Goal: Information Seeking & Learning: Learn about a topic

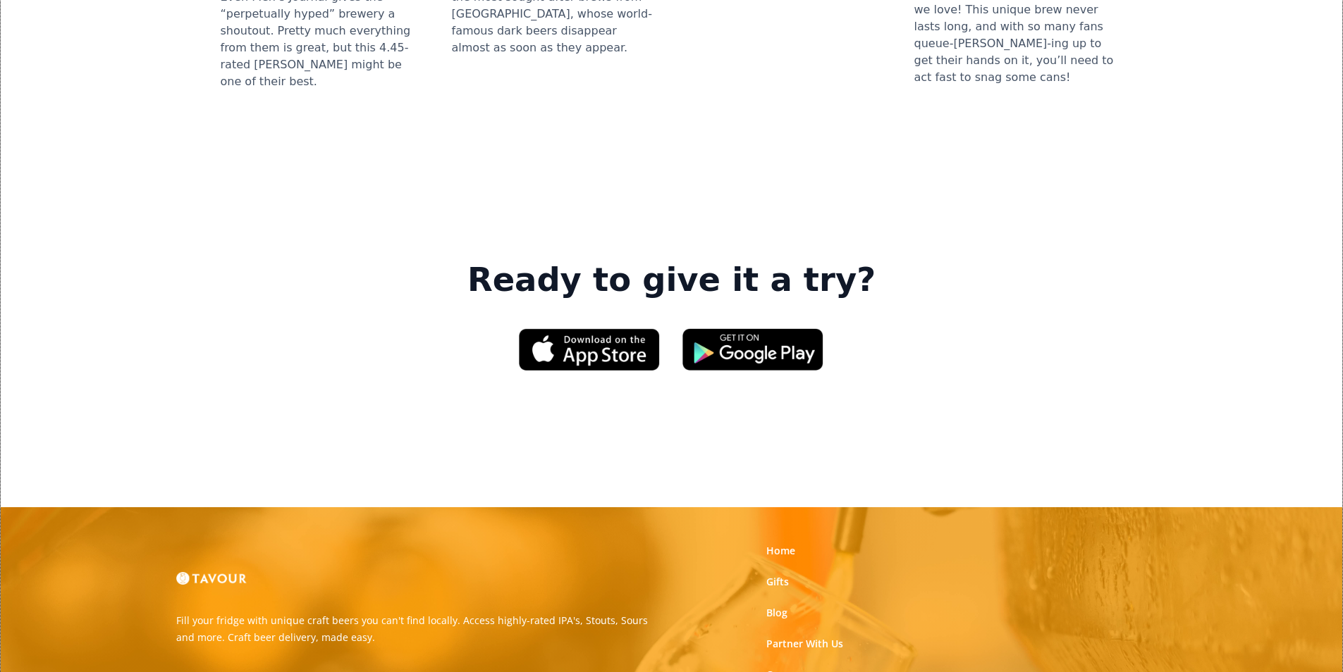
scroll to position [2044, 0]
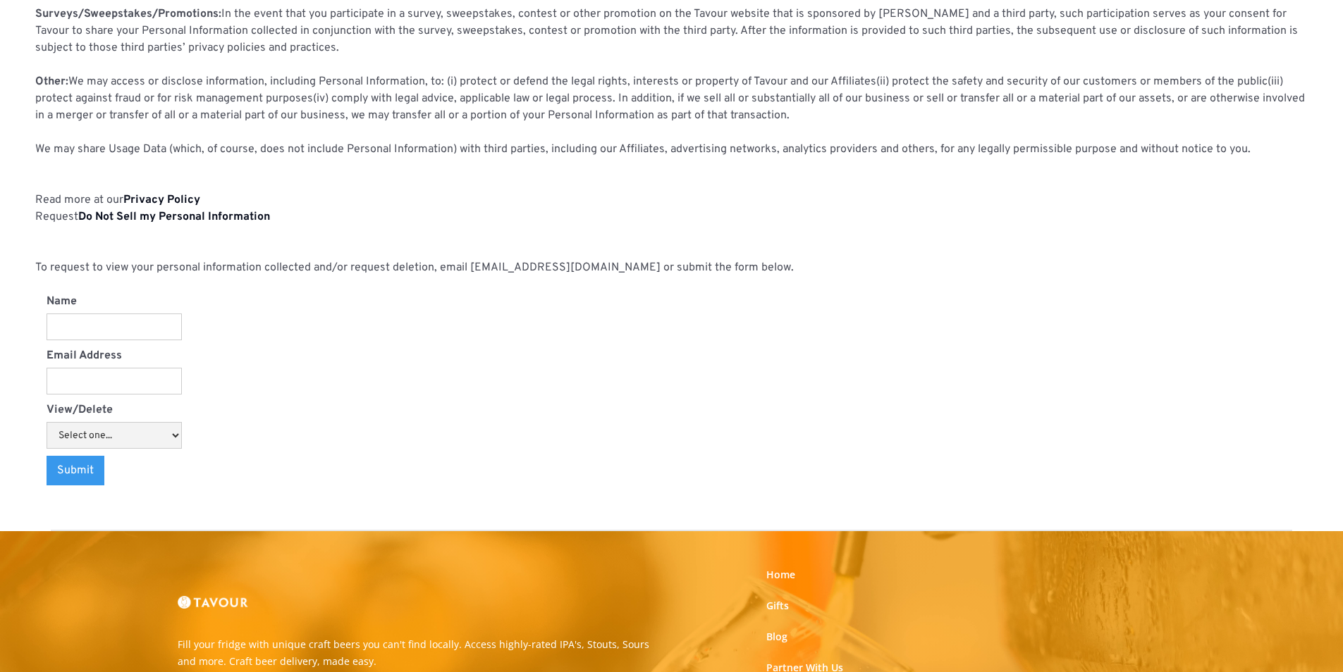
scroll to position [1468, 0]
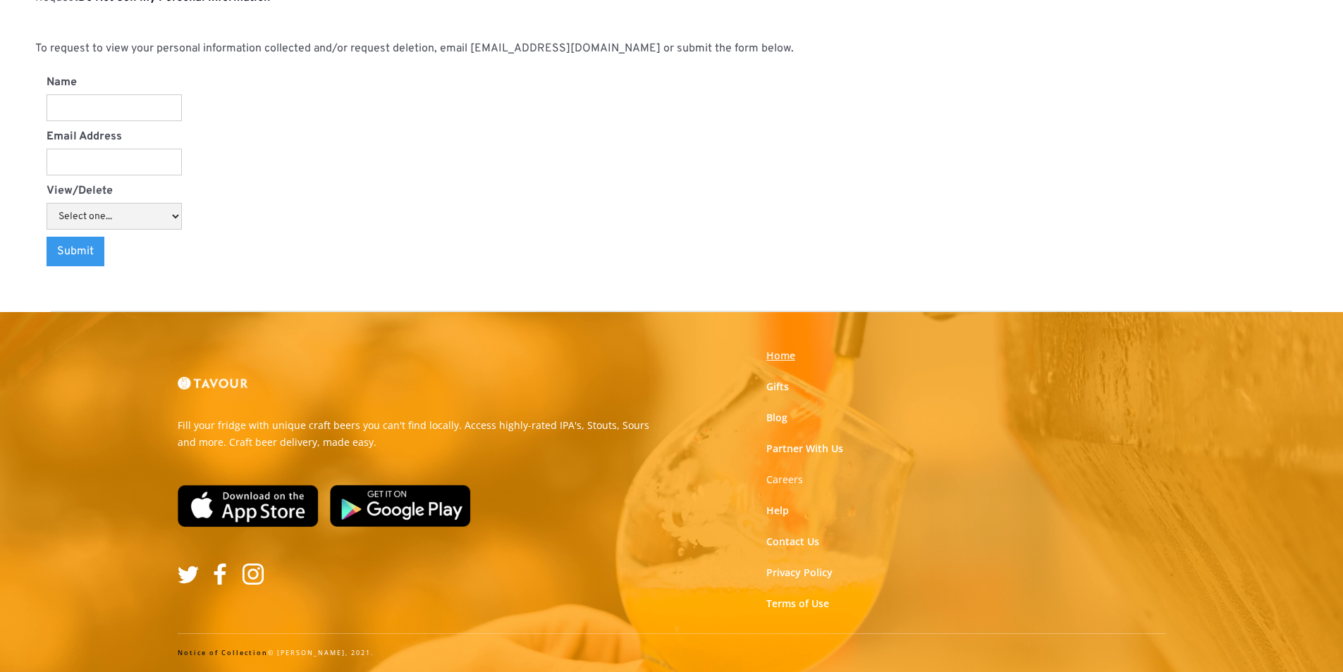
click at [775, 357] on link "Home" at bounding box center [780, 356] width 29 height 14
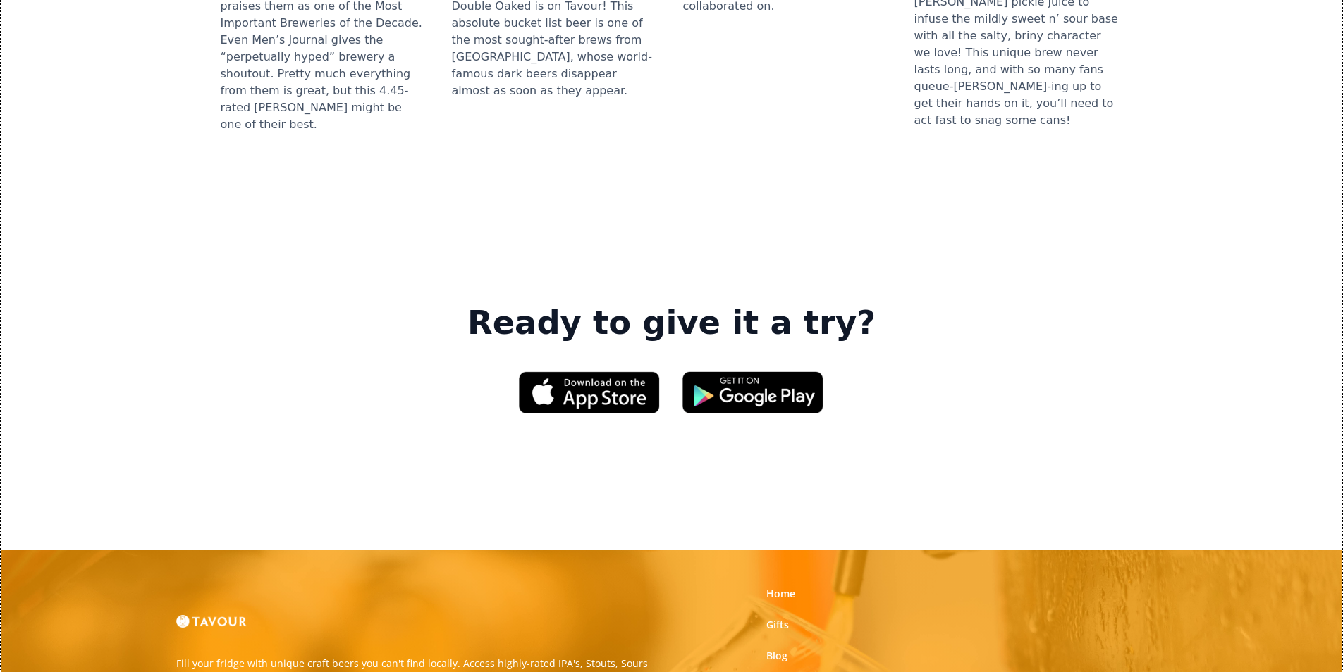
scroll to position [2044, 0]
